Goal: Task Accomplishment & Management: Manage account settings

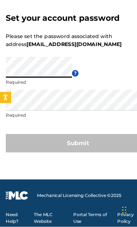
scroll to position [45, 0]
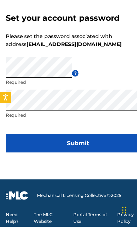
click at [89, 146] on button "Submit" at bounding box center [68, 154] width 127 height 16
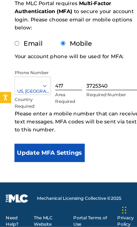
scroll to position [84, 0]
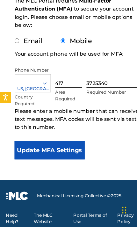
click at [62, 152] on button "Update MFA Settings" at bounding box center [44, 160] width 62 height 16
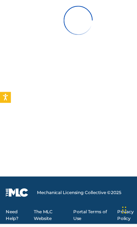
scroll to position [36, 0]
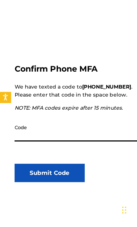
click at [63, 134] on input "Code" at bounding box center [69, 143] width 112 height 18
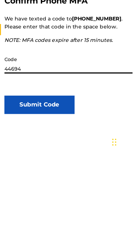
type input "446944"
click at [34, 171] on button "Submit Code" at bounding box center [44, 179] width 62 height 16
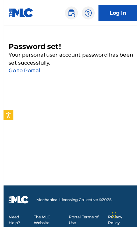
scroll to position [0, 0]
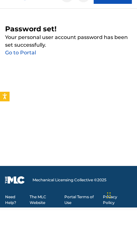
click at [121, 26] on main "Password set! Your personal user account password has been set successfully. Go…" at bounding box center [68, 104] width 137 height 157
click at [111, 26] on main "Password set! Your personal user account password has been set successfully. Go…" at bounding box center [68, 104] width 137 height 157
click at [112, 26] on main "Password set! Your personal user account password has been set successfully. Go…" at bounding box center [68, 104] width 137 height 157
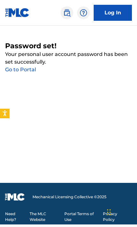
click at [113, 13] on link "Log In" at bounding box center [113, 13] width 38 height 16
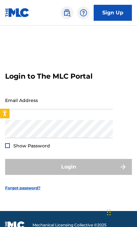
click at [49, 109] on input "Email Address" at bounding box center [59, 100] width 108 height 18
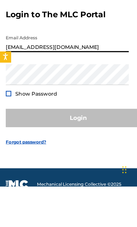
type input "[EMAIL_ADDRESS][DOMAIN_NAME]"
click at [11, 142] on div "Show Password" at bounding box center [27, 145] width 45 height 6
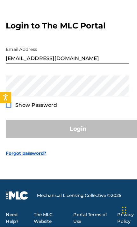
click at [8, 117] on div at bounding box center [7, 119] width 5 height 5
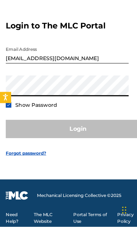
scroll to position [35, 0]
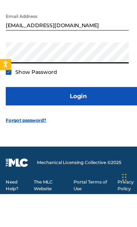
click at [73, 133] on button "Login" at bounding box center [68, 141] width 127 height 16
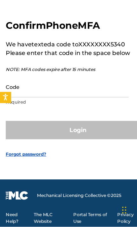
click at [63, 95] on input "Code" at bounding box center [59, 104] width 108 height 18
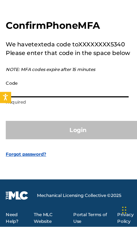
scroll to position [61, 0]
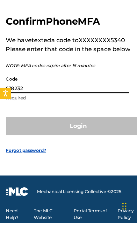
type input "618232"
click at [69, 134] on button "Login" at bounding box center [68, 142] width 127 height 16
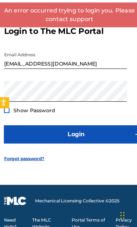
scroll to position [54, 0]
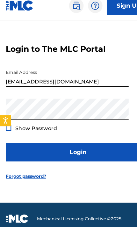
click at [34, 117] on span "Show Password" at bounding box center [31, 120] width 37 height 6
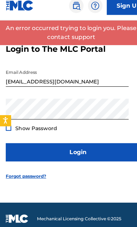
click at [17, 117] on span "Show Password" at bounding box center [31, 120] width 37 height 6
click at [16, 117] on span "Show Password" at bounding box center [31, 120] width 37 height 6
click at [67, 133] on button "Login" at bounding box center [68, 141] width 127 height 16
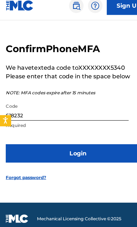
click at [85, 134] on button "Login" at bounding box center [68, 142] width 127 height 16
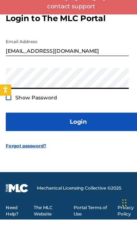
click at [18, 117] on span "Show Password" at bounding box center [31, 120] width 37 height 6
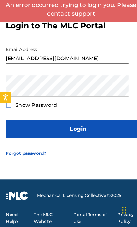
scroll to position [62, 0]
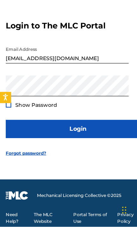
click at [7, 117] on div at bounding box center [7, 119] width 5 height 5
click at [83, 133] on button "Login" at bounding box center [68, 141] width 127 height 16
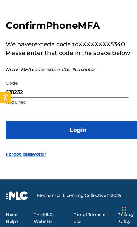
click at [72, 95] on input "618232" at bounding box center [59, 104] width 108 height 18
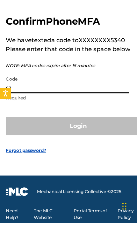
type input "6"
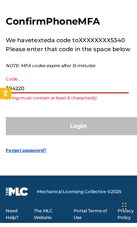
type input "304220"
click at [69, 134] on button "Login" at bounding box center [68, 142] width 127 height 16
